Goal: Information Seeking & Learning: Learn about a topic

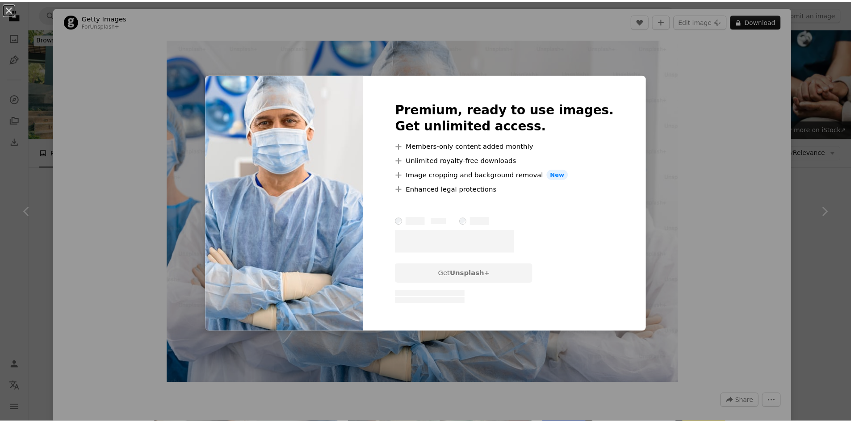
scroll to position [2803, 0]
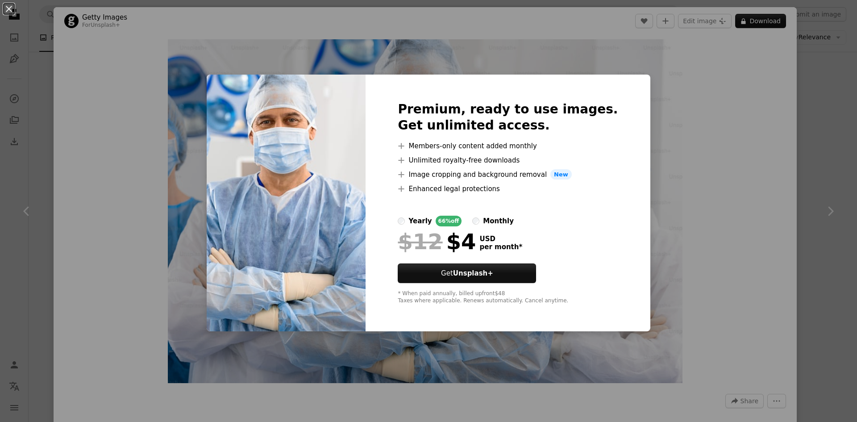
click at [640, 85] on div "An X shape Premium, ready to use images. Get unlimited access. A plus sign Memb…" at bounding box center [428, 211] width 857 height 422
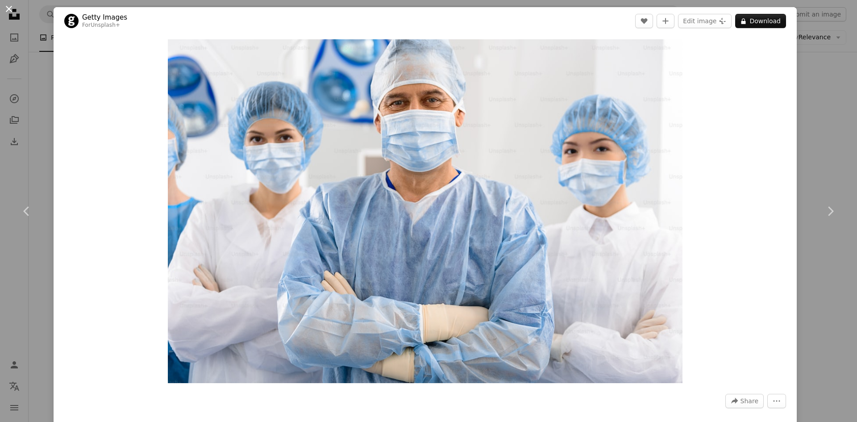
click at [7, 8] on button "An X shape" at bounding box center [9, 9] width 11 height 11
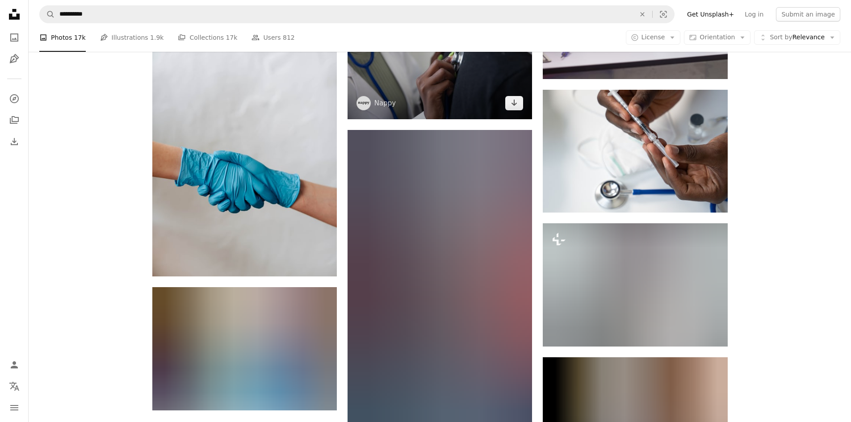
scroll to position [22317, 0]
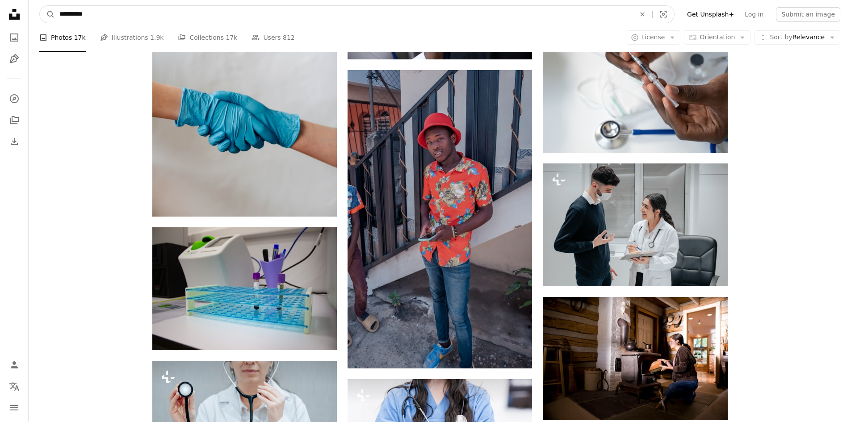
click at [104, 19] on input "**********" at bounding box center [343, 14] width 577 height 17
click at [102, 14] on input "**********" at bounding box center [343, 14] width 577 height 17
type input "*"
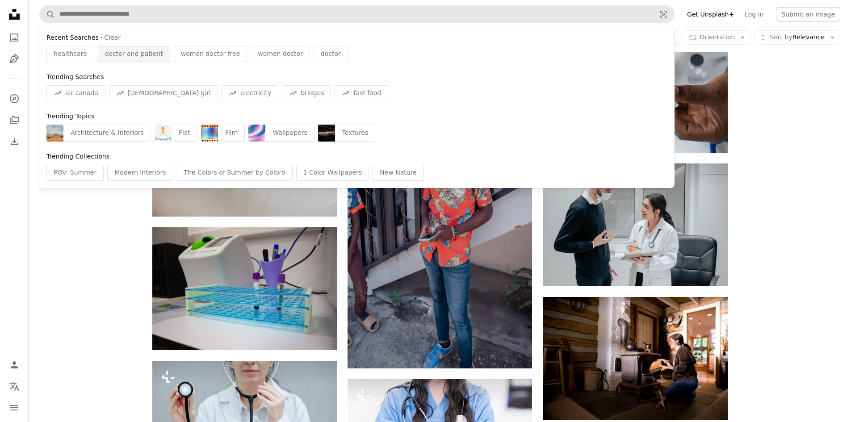
click at [137, 54] on span "doctor and patient" at bounding box center [134, 54] width 58 height 9
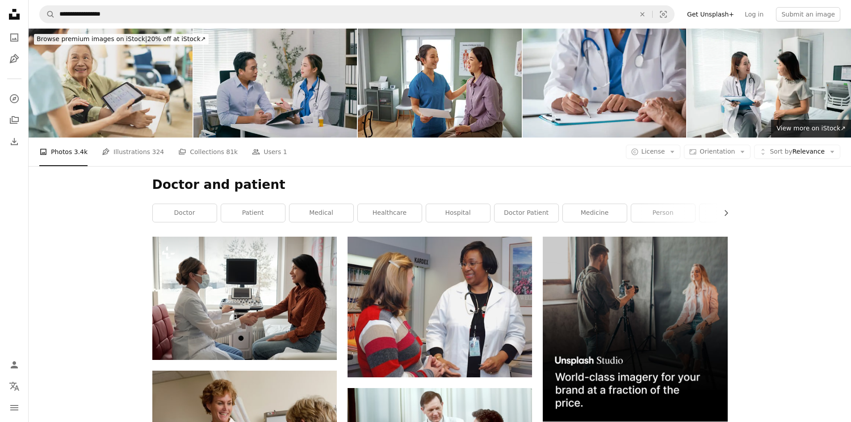
click at [107, 75] on img at bounding box center [111, 83] width 164 height 109
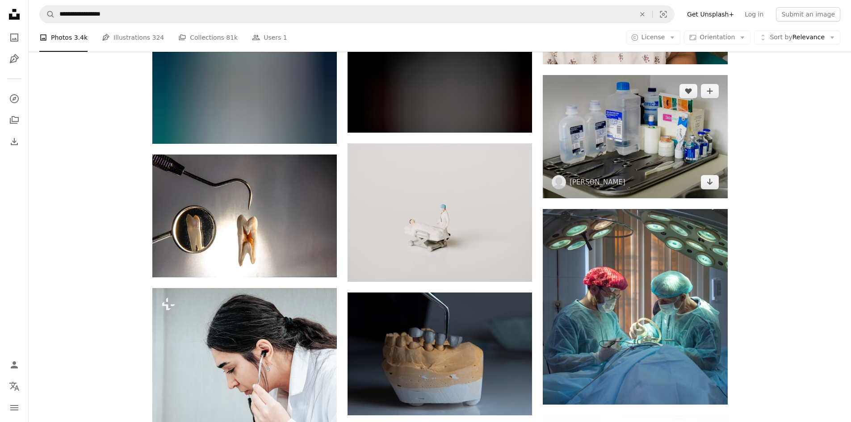
scroll to position [11208, 0]
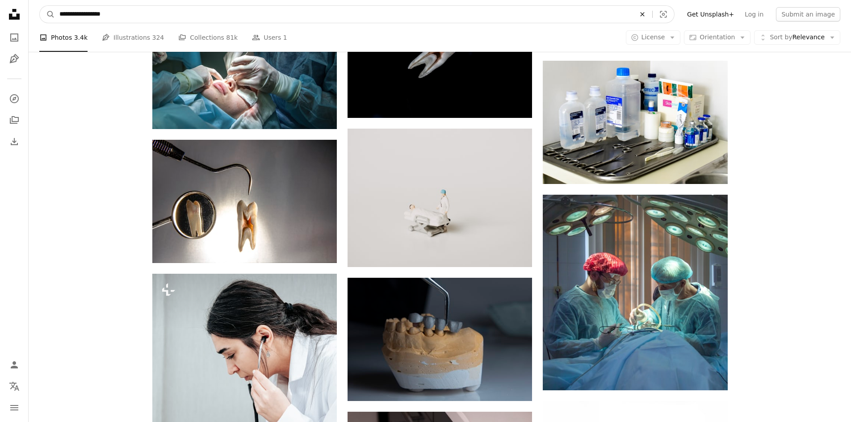
click at [652, 16] on icon "An X shape" at bounding box center [642, 14] width 20 height 7
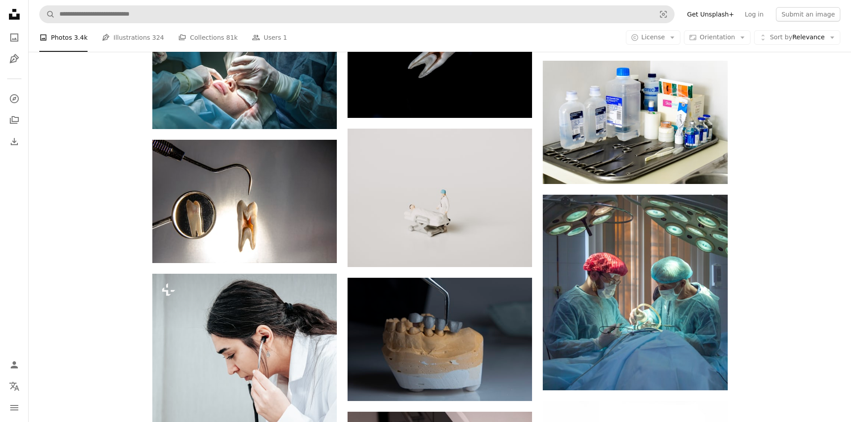
click at [18, 21] on icon "Unsplash logo Unsplash Home" at bounding box center [14, 14] width 18 height 18
